Goal: Browse casually: Explore the website without a specific task or goal

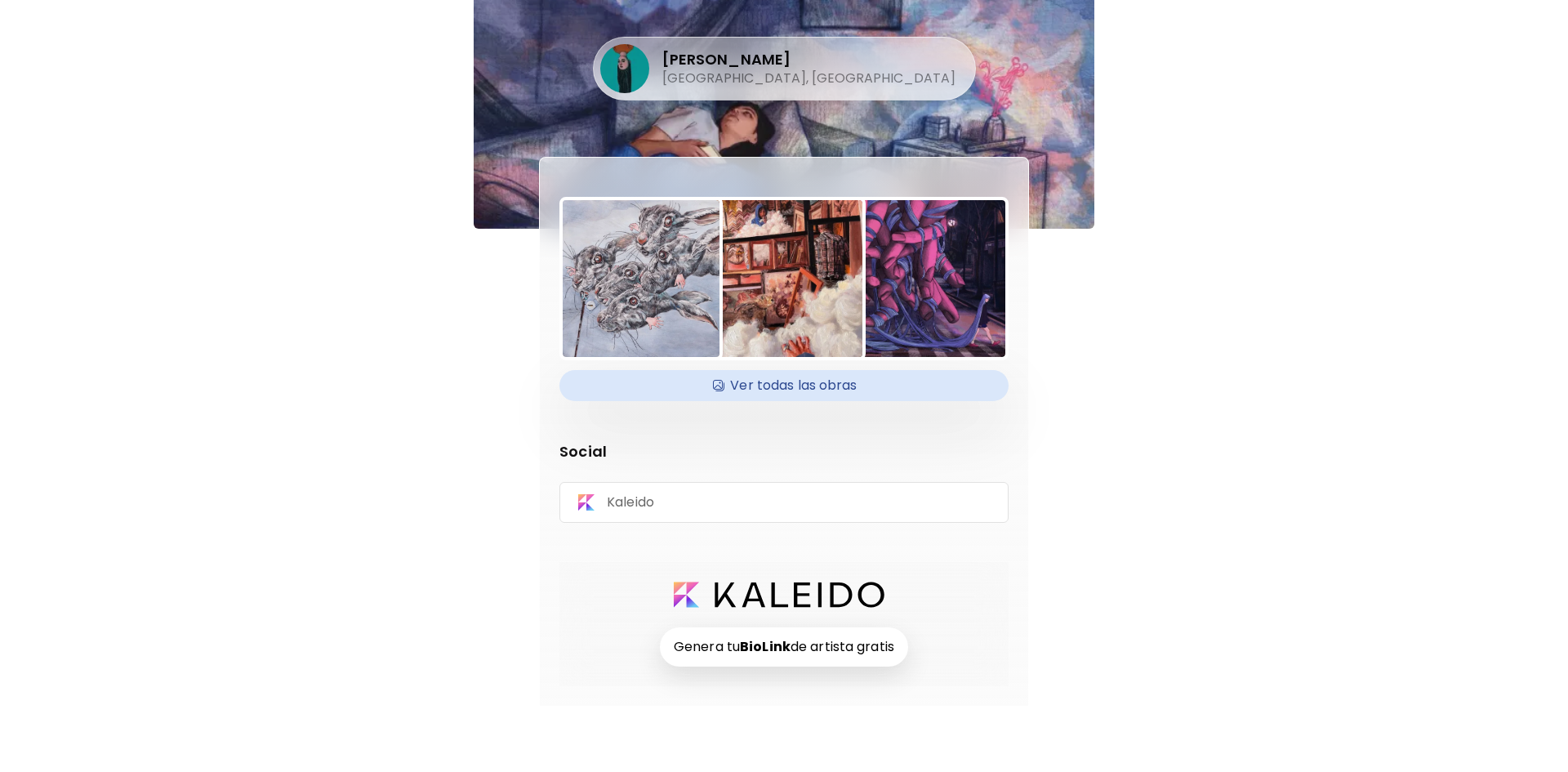
drag, startPoint x: 0, startPoint y: 0, endPoint x: 1398, endPoint y: 440, distance: 1465.6
click at [1399, 441] on div "Zaida Vargas Bogotá, Colombia Ver todas las obras Social Kaleido Genera tu BioL…" at bounding box center [784, 353] width 1568 height 706
click at [1225, 435] on div "Zaida Vargas Bogotá, Colombia Ver todas las obras Social Kaleido Genera tu BioL…" at bounding box center [784, 353] width 947 height 706
click at [814, 392] on h4 "Ver todas las obras" at bounding box center [784, 385] width 429 height 24
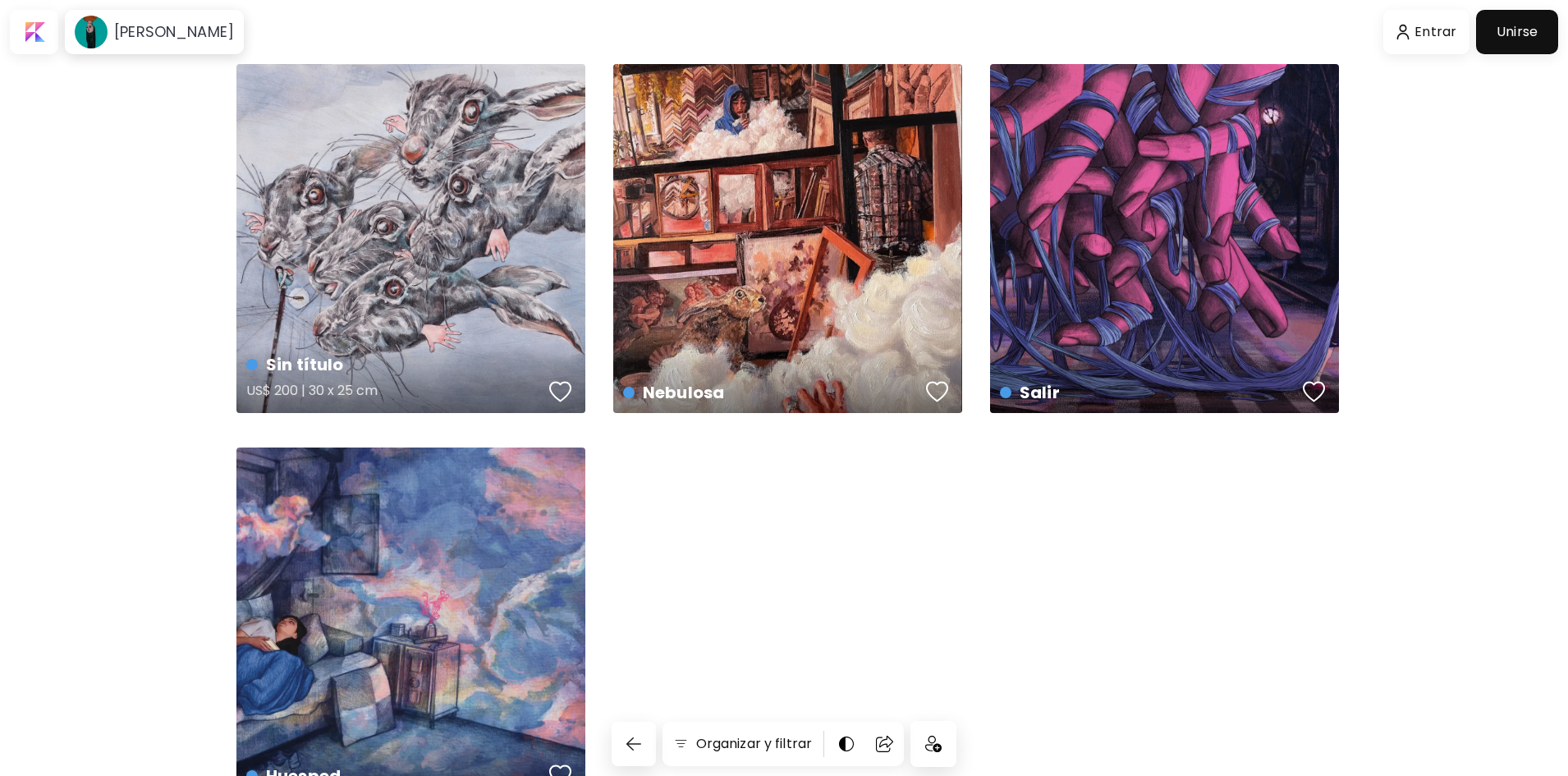
click at [394, 241] on div "Sin título US$ 200 | 30 x 25 cm" at bounding box center [411, 239] width 349 height 349
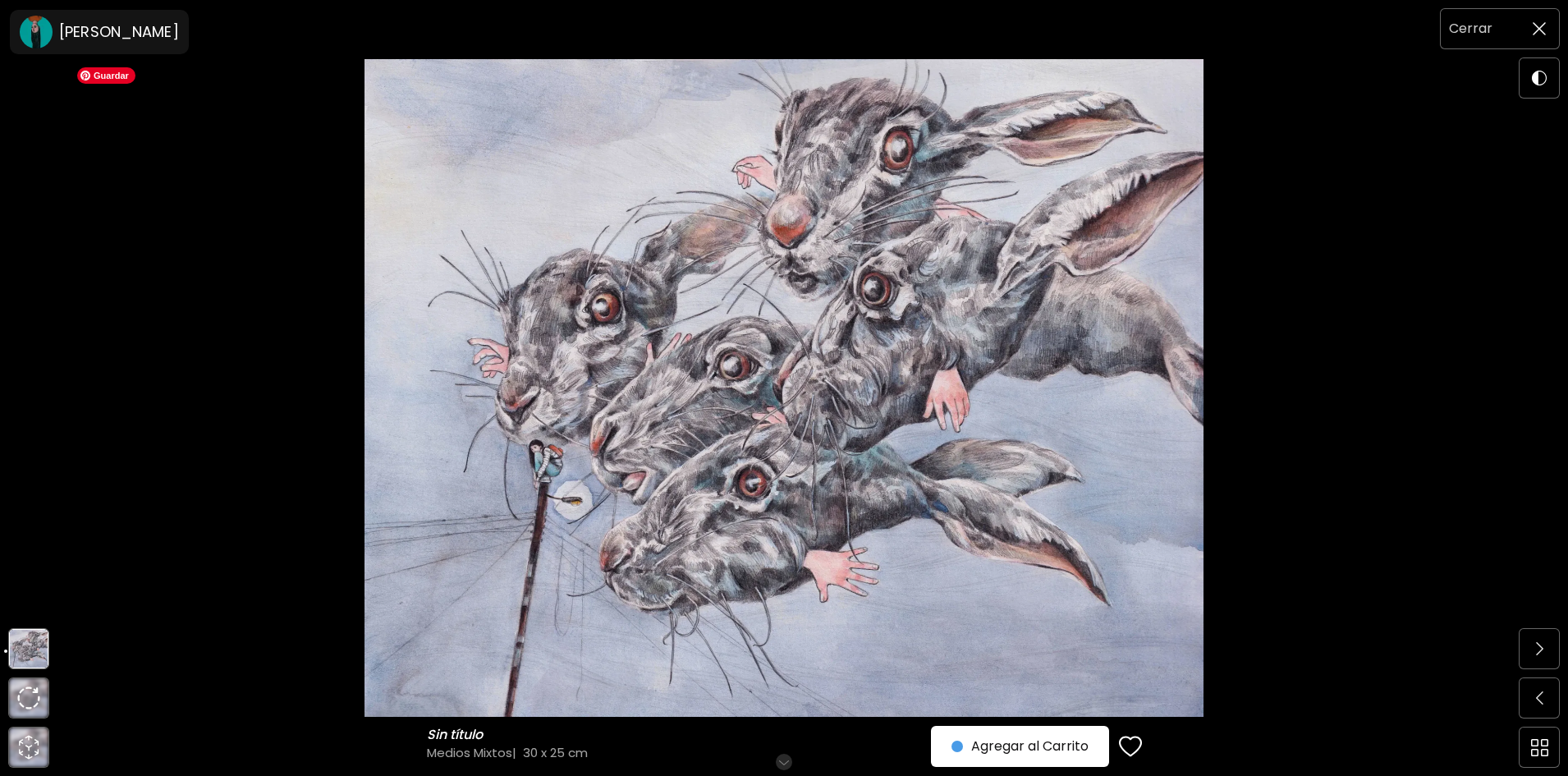
click at [1528, 22] on span at bounding box center [1539, 28] width 34 height 34
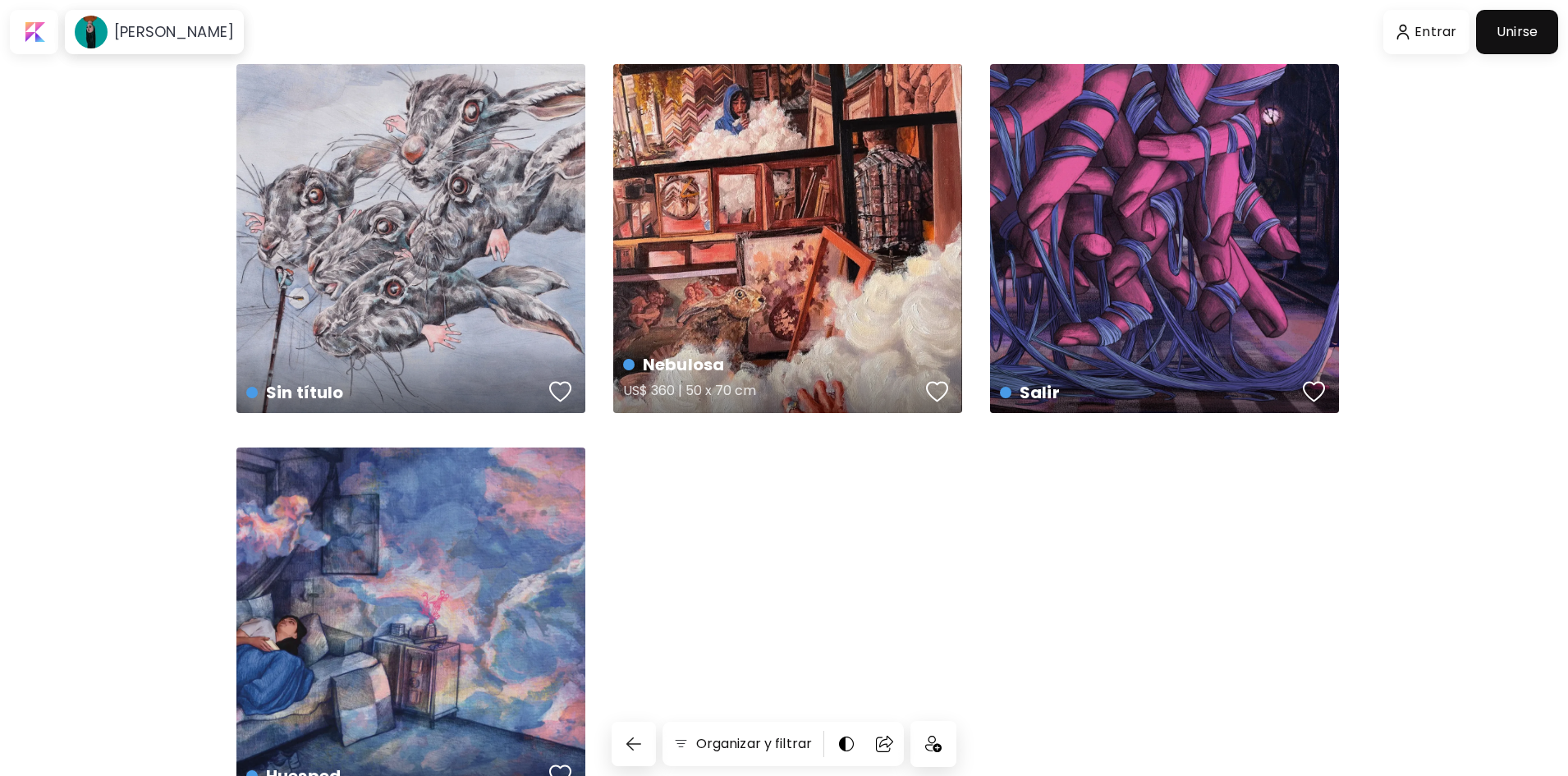
click at [803, 266] on div "Nebulosa US$ 360 | 50 x 70 cm" at bounding box center [788, 239] width 349 height 349
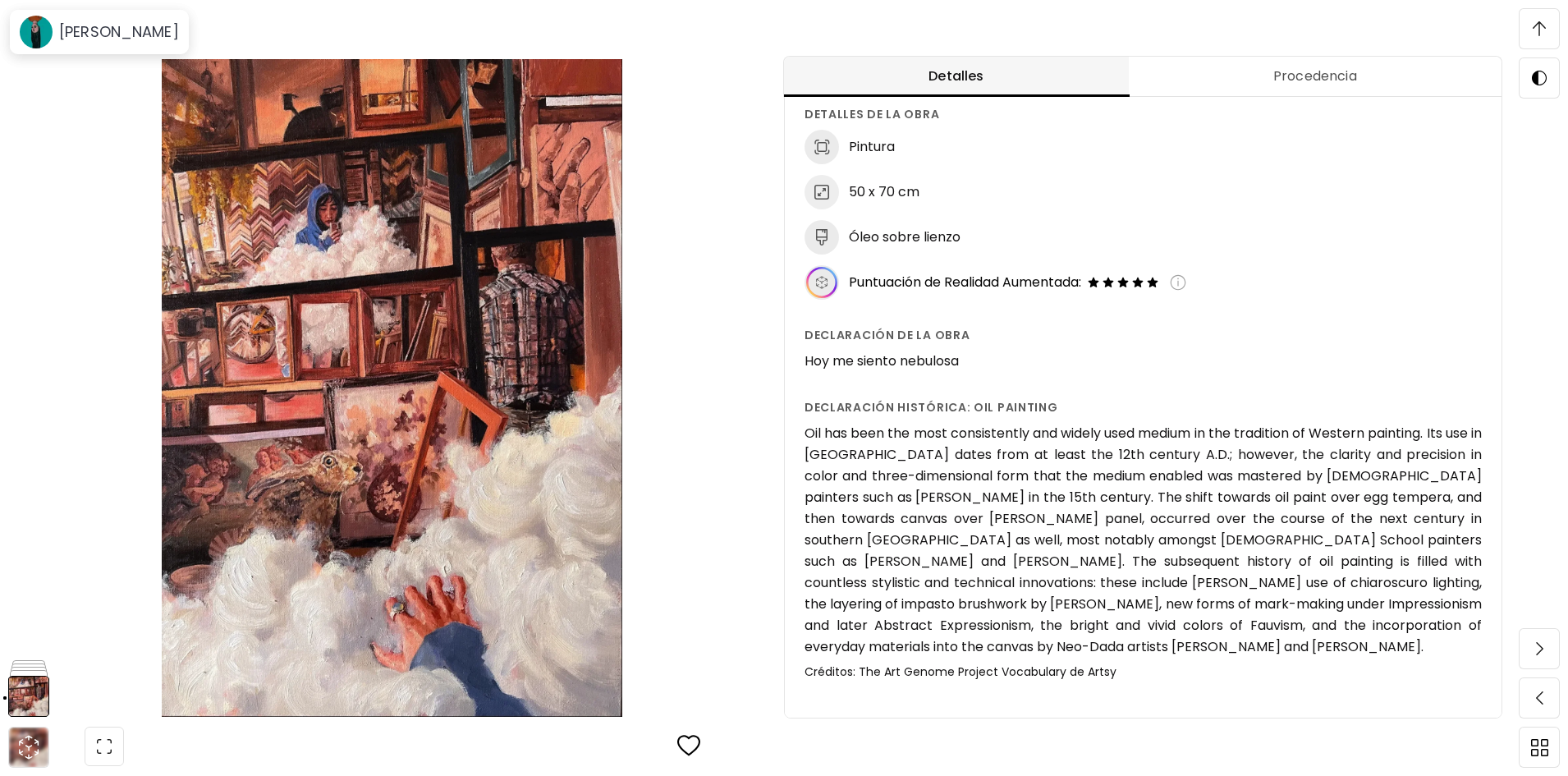
scroll to position [8, 0]
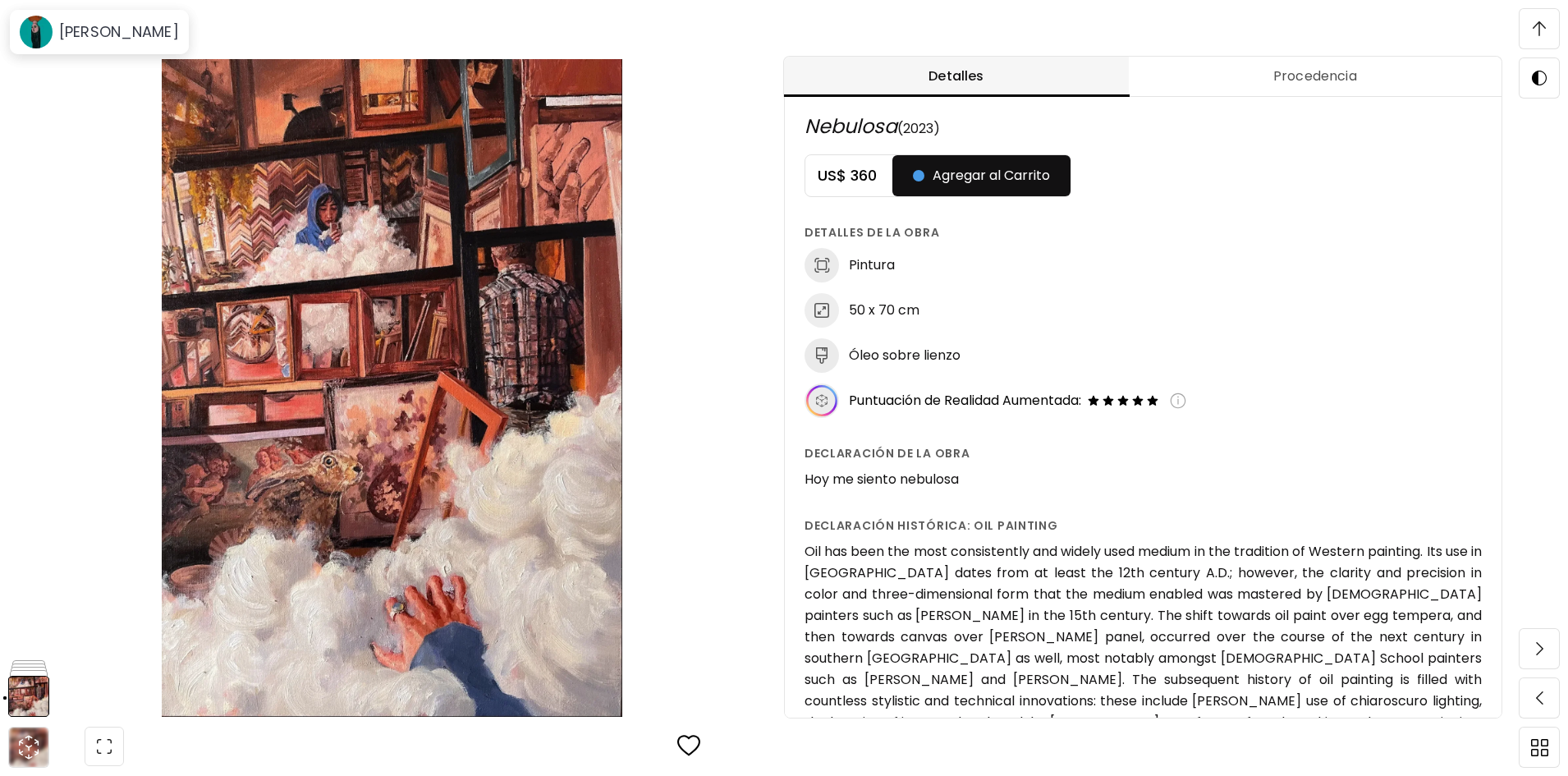
click at [1536, 33] on img at bounding box center [1539, 28] width 13 height 15
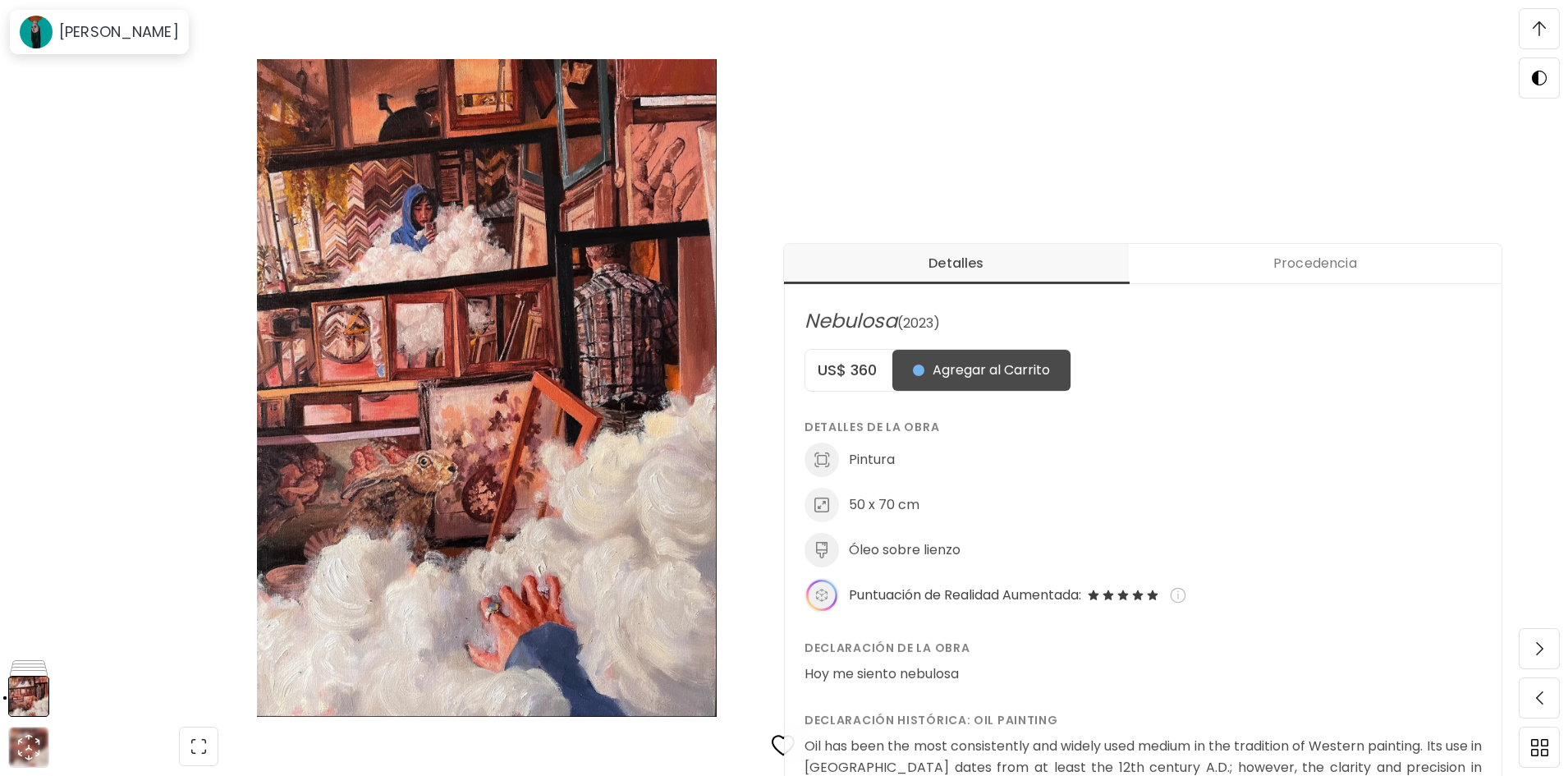
scroll to position [0, 0]
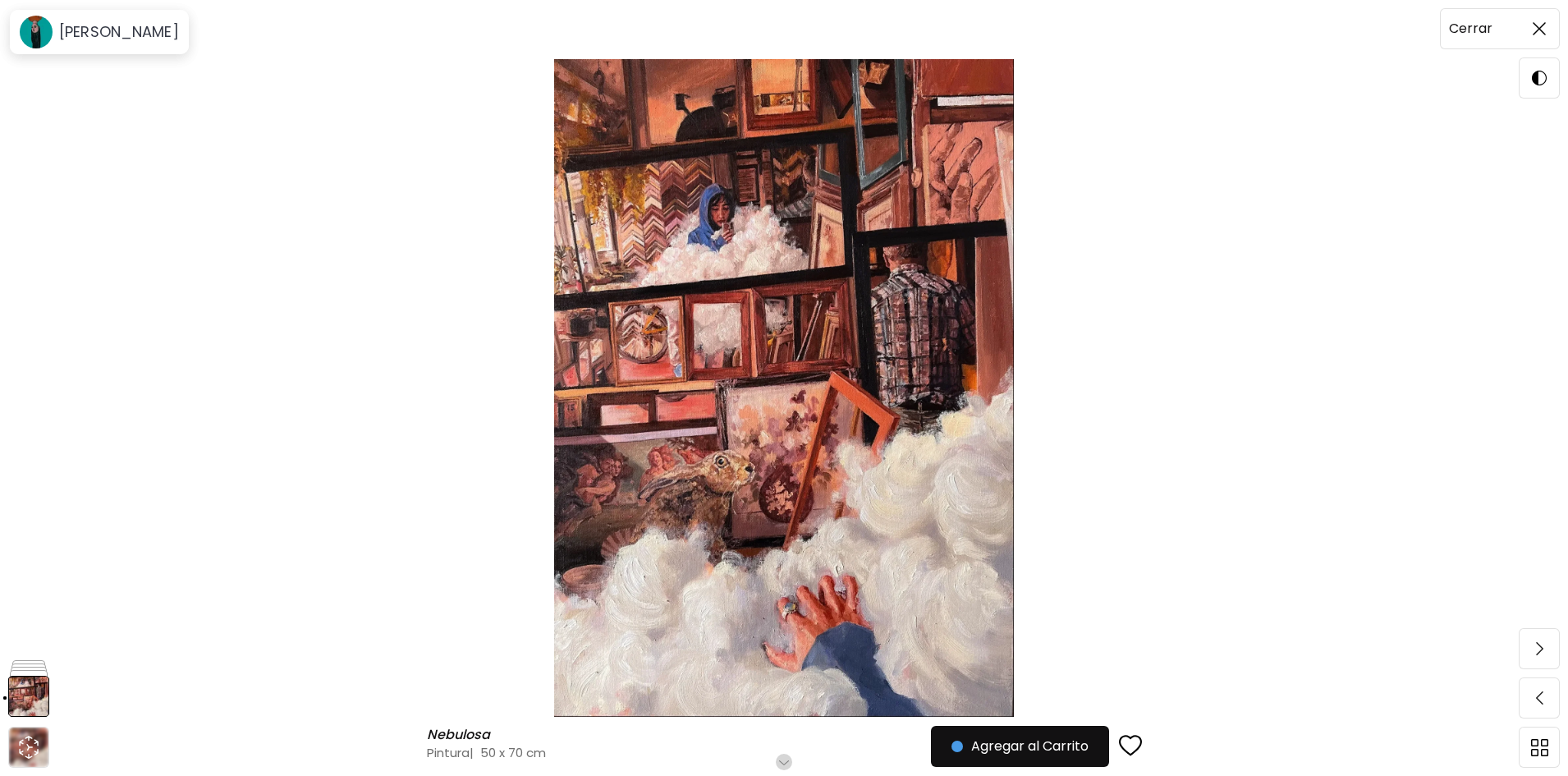
click at [1536, 33] on img at bounding box center [1539, 28] width 13 height 13
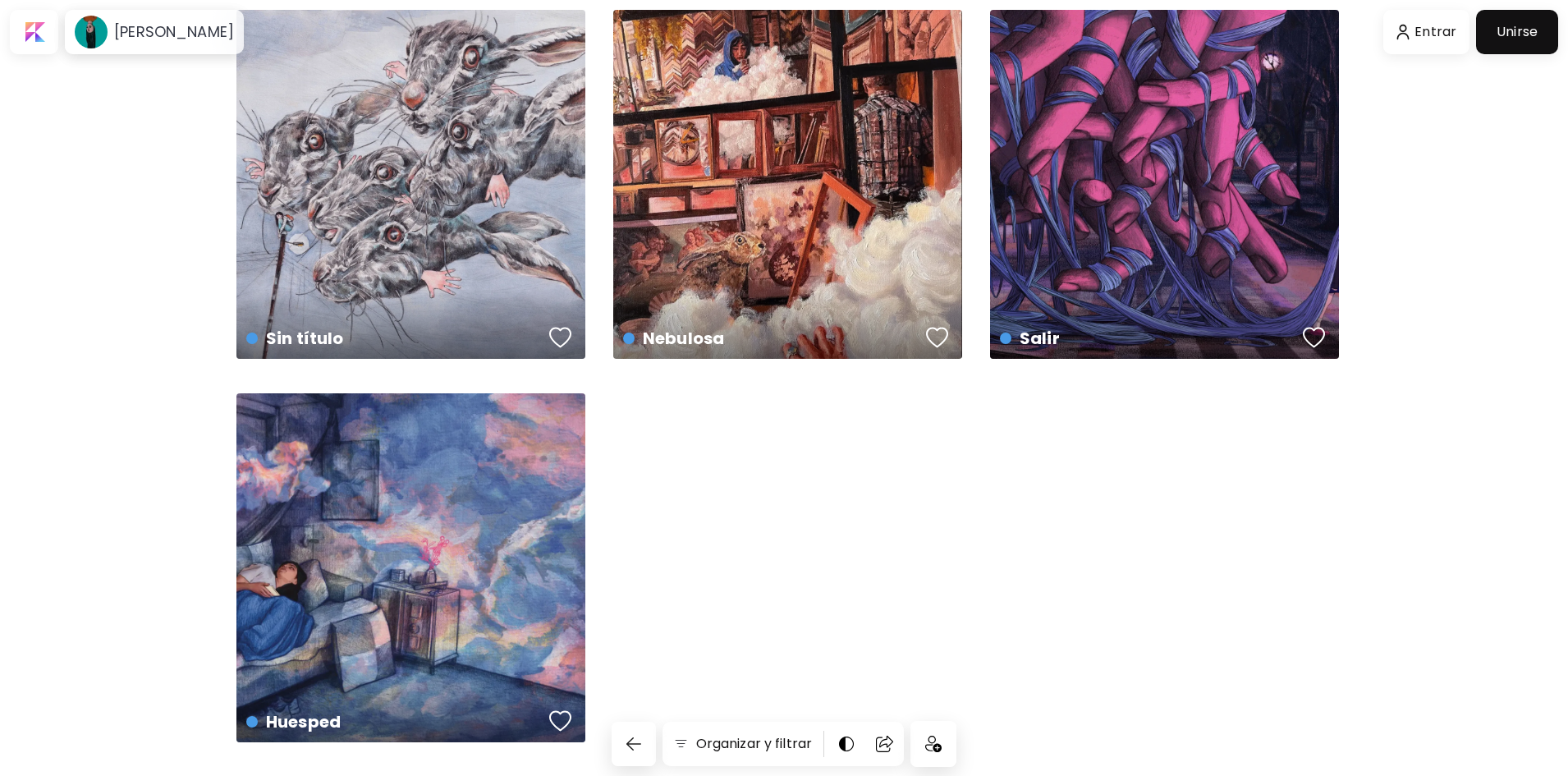
scroll to position [111, 0]
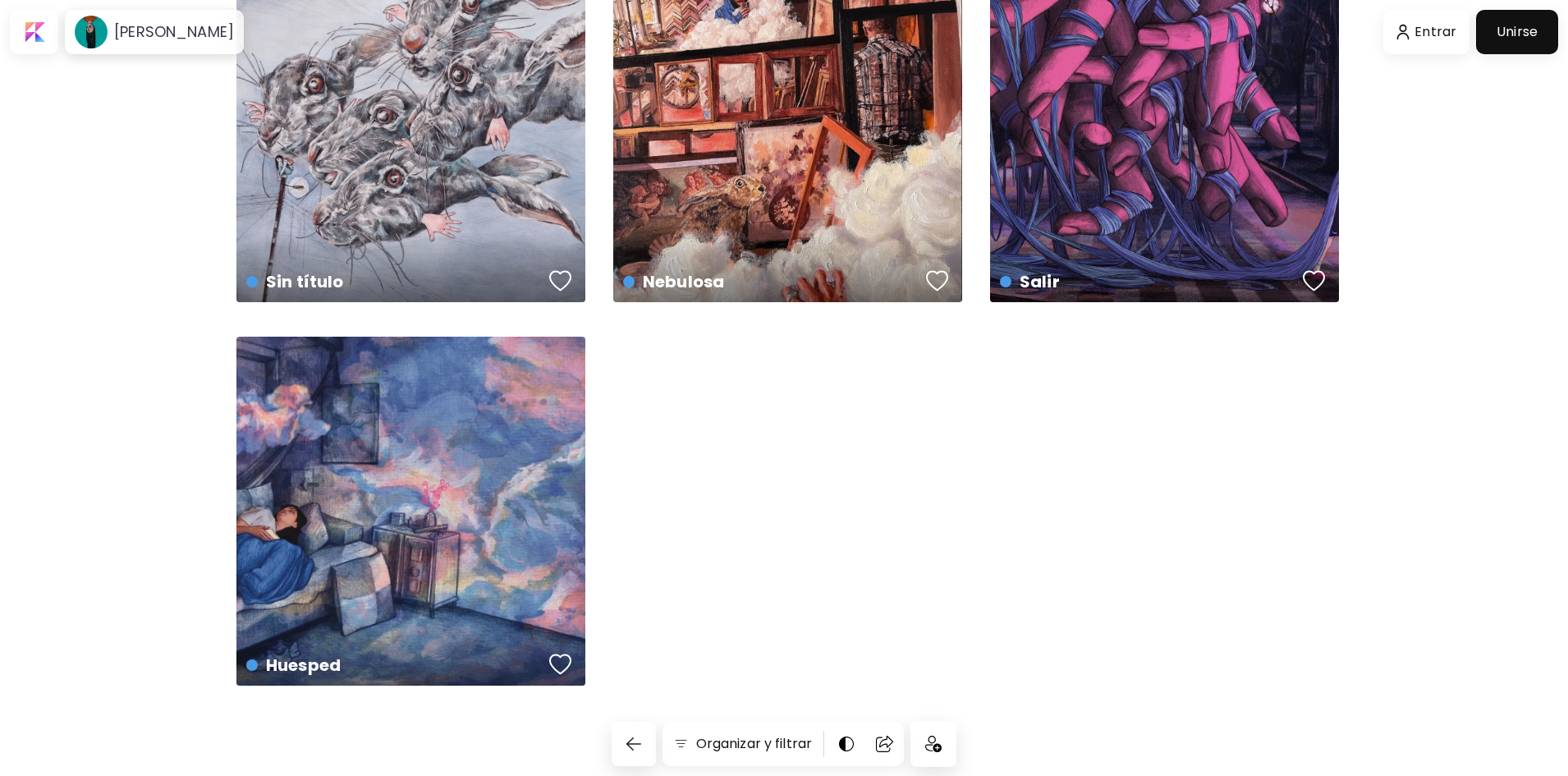
click at [501, 534] on div "Huesped US$ 300 | 7422 x 4429 px" at bounding box center [411, 511] width 349 height 349
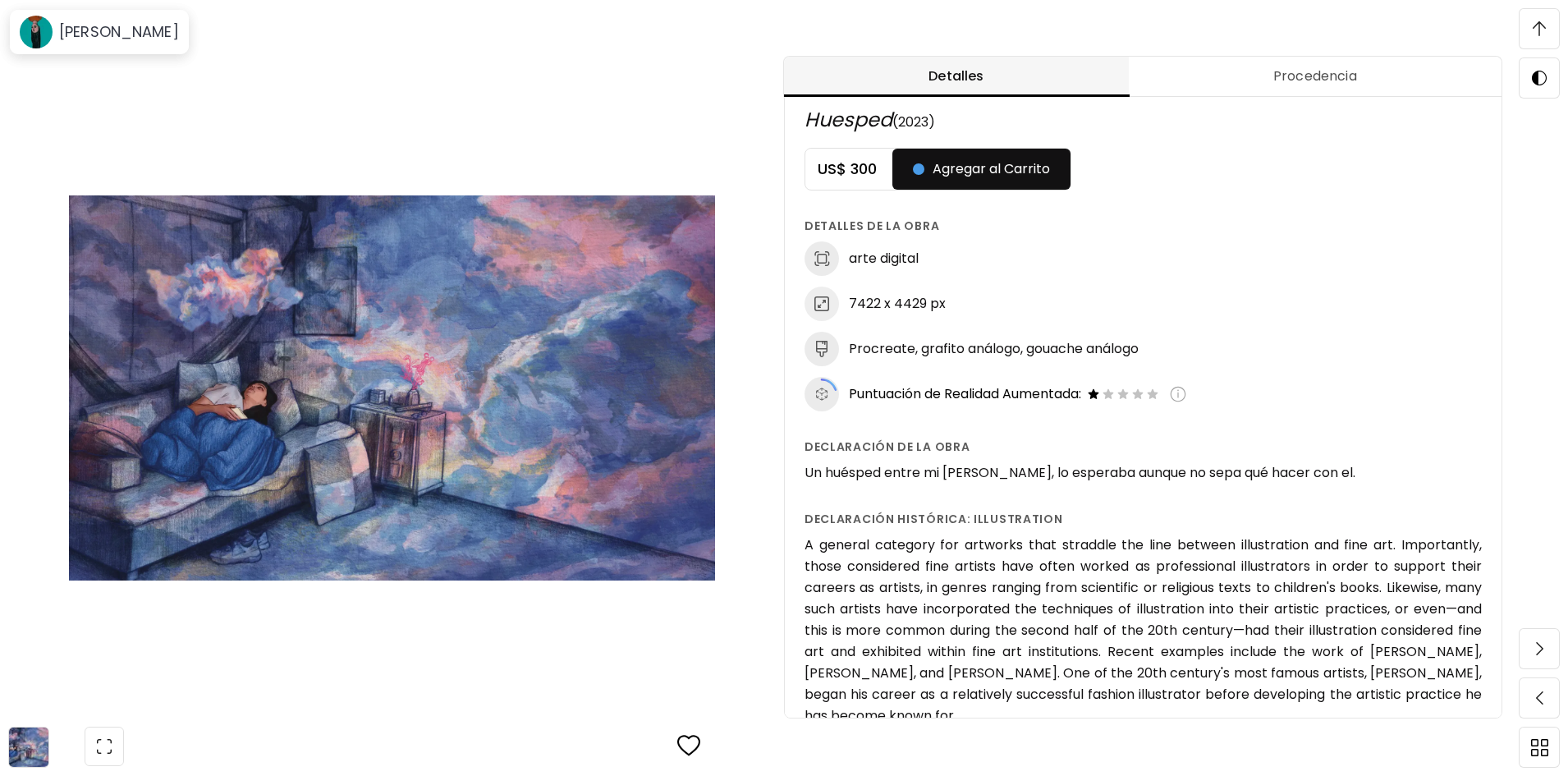
scroll to position [15, 0]
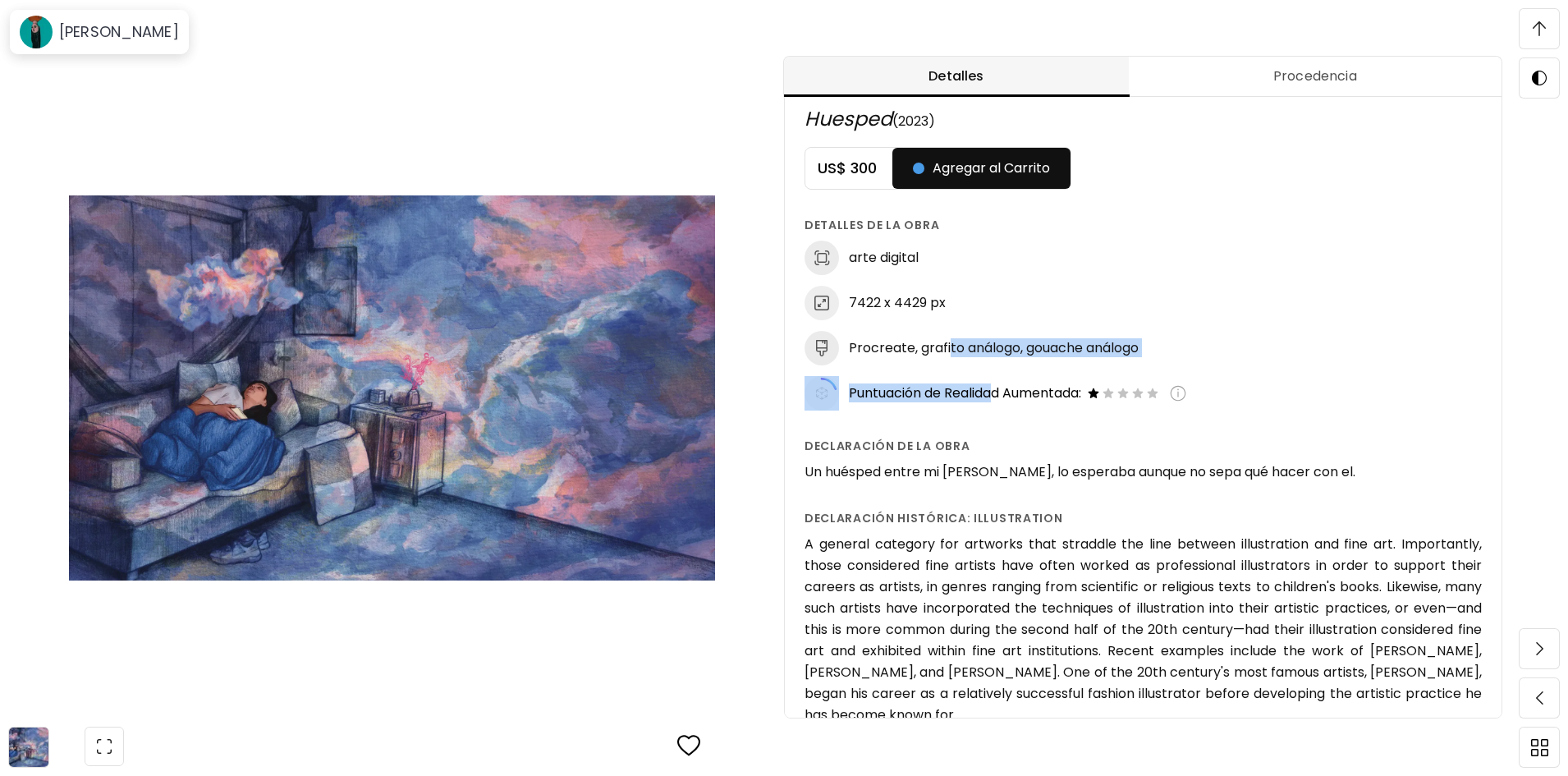
drag, startPoint x: 965, startPoint y: 352, endPoint x: 1007, endPoint y: 398, distance: 62.3
click at [1006, 398] on div "arte digital 7422 x 4429 px Procreate, grafito análogo, gouache análogo Puntuac…" at bounding box center [1143, 325] width 678 height 170
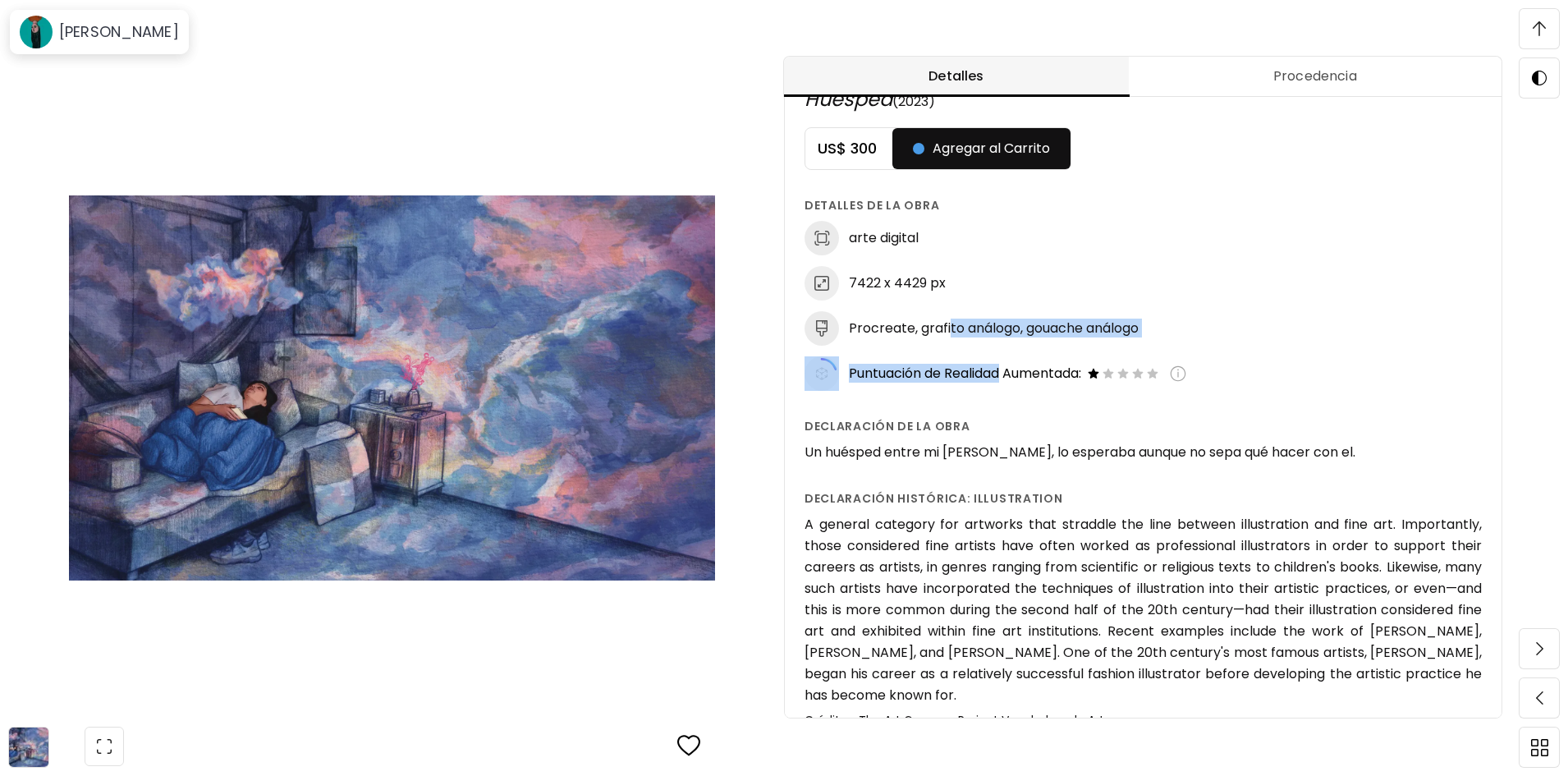
scroll to position [0, 0]
